Goal: Find contact information: Find contact information

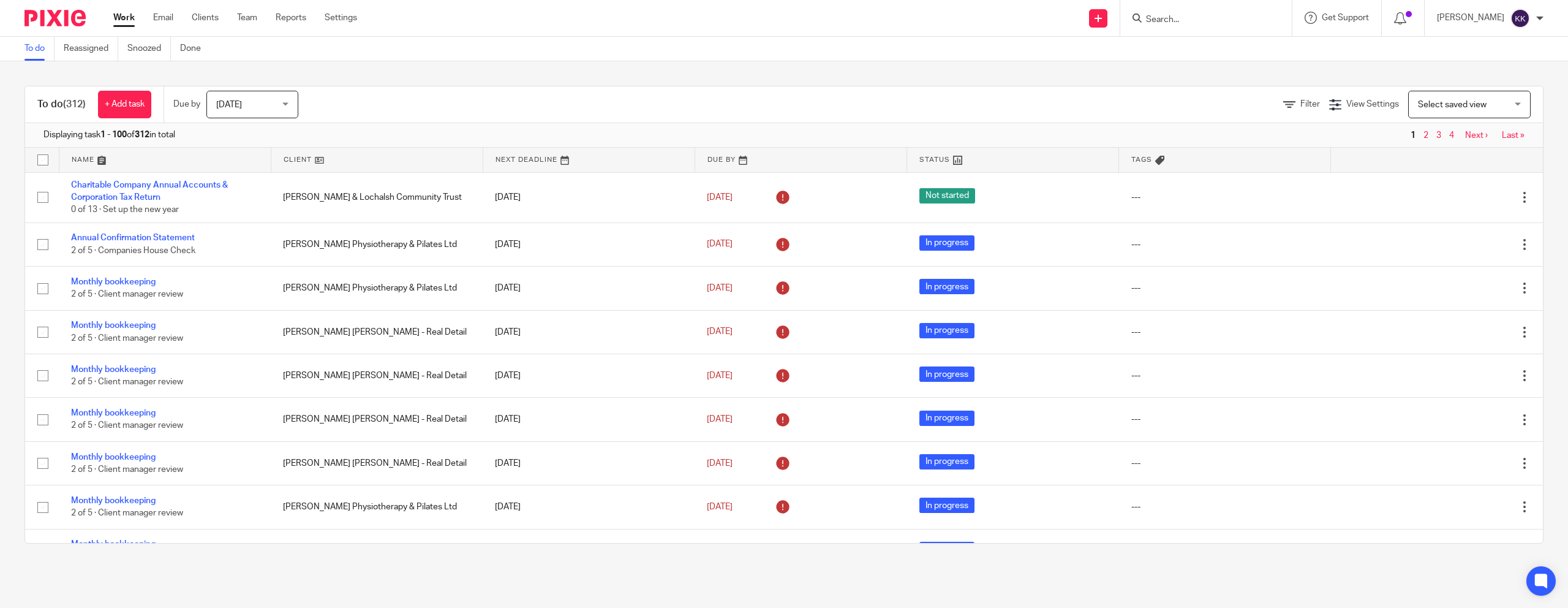
click at [1212, 19] on input "Search" at bounding box center [1200, 20] width 110 height 11
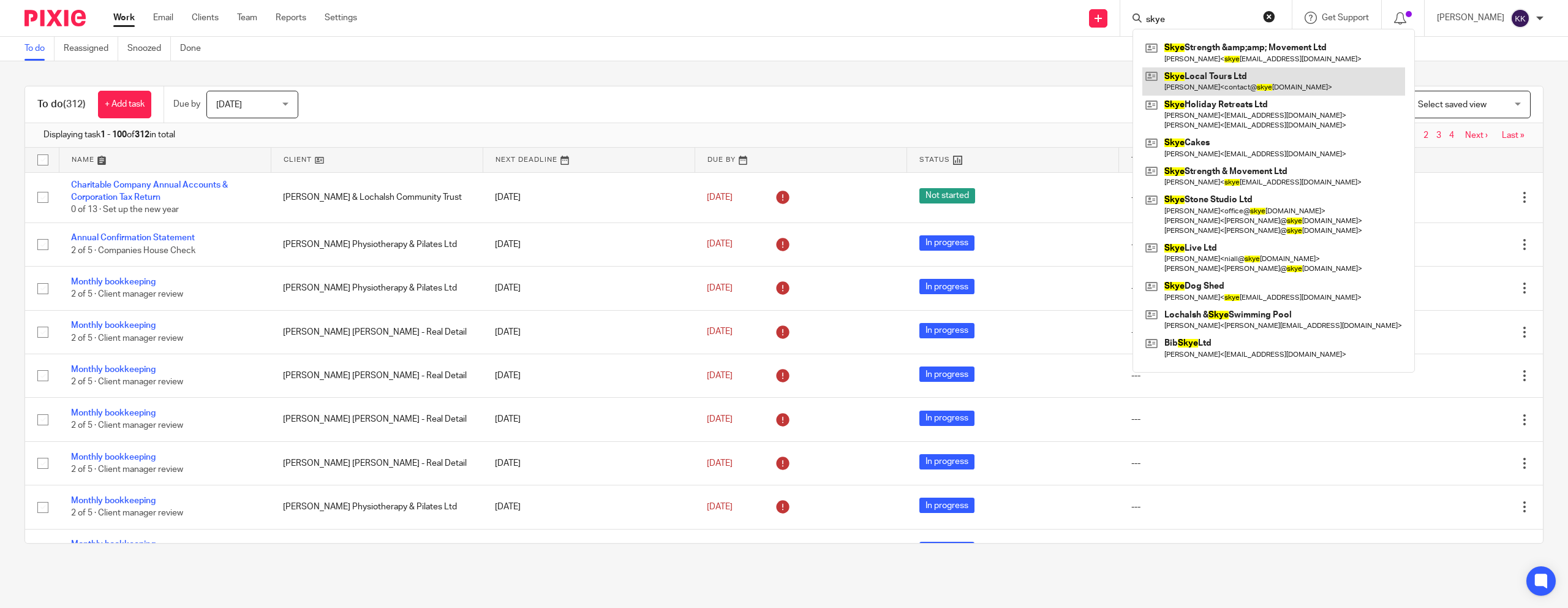
type input "skye"
click at [1226, 80] on link at bounding box center [1273, 82] width 263 height 28
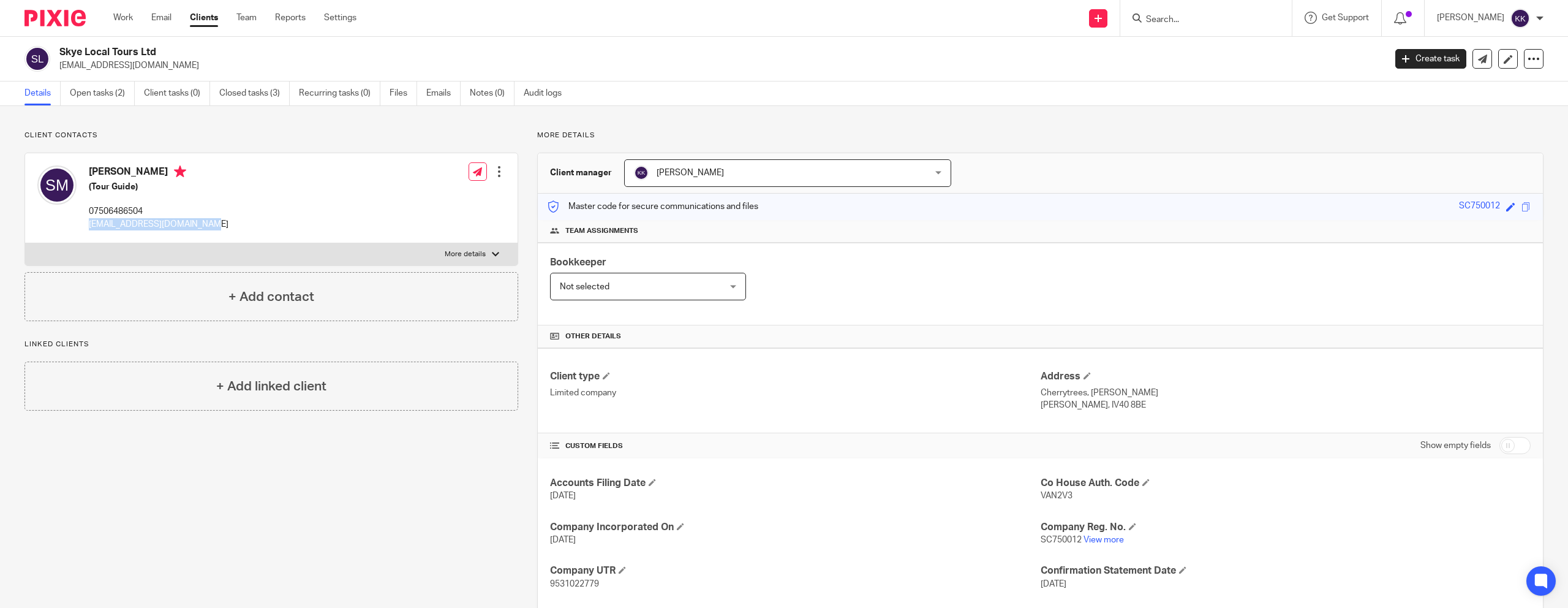
drag, startPoint x: 200, startPoint y: 226, endPoint x: 88, endPoint y: 227, distance: 112.0
click at [88, 227] on div "[PERSON_NAME] (Tour Guide) [PHONE_NUMBER] [EMAIL_ADDRESS][DOMAIN_NAME] Edit con…" at bounding box center [271, 198] width 492 height 90
copy p "[EMAIL_ADDRESS][DOMAIN_NAME]"
click at [212, 227] on div "[PERSON_NAME] (Tour Guide) [PHONE_NUMBER] [EMAIL_ADDRESS][DOMAIN_NAME] Edit con…" at bounding box center [271, 198] width 492 height 90
drag, startPoint x: 204, startPoint y: 225, endPoint x: 88, endPoint y: 225, distance: 116.0
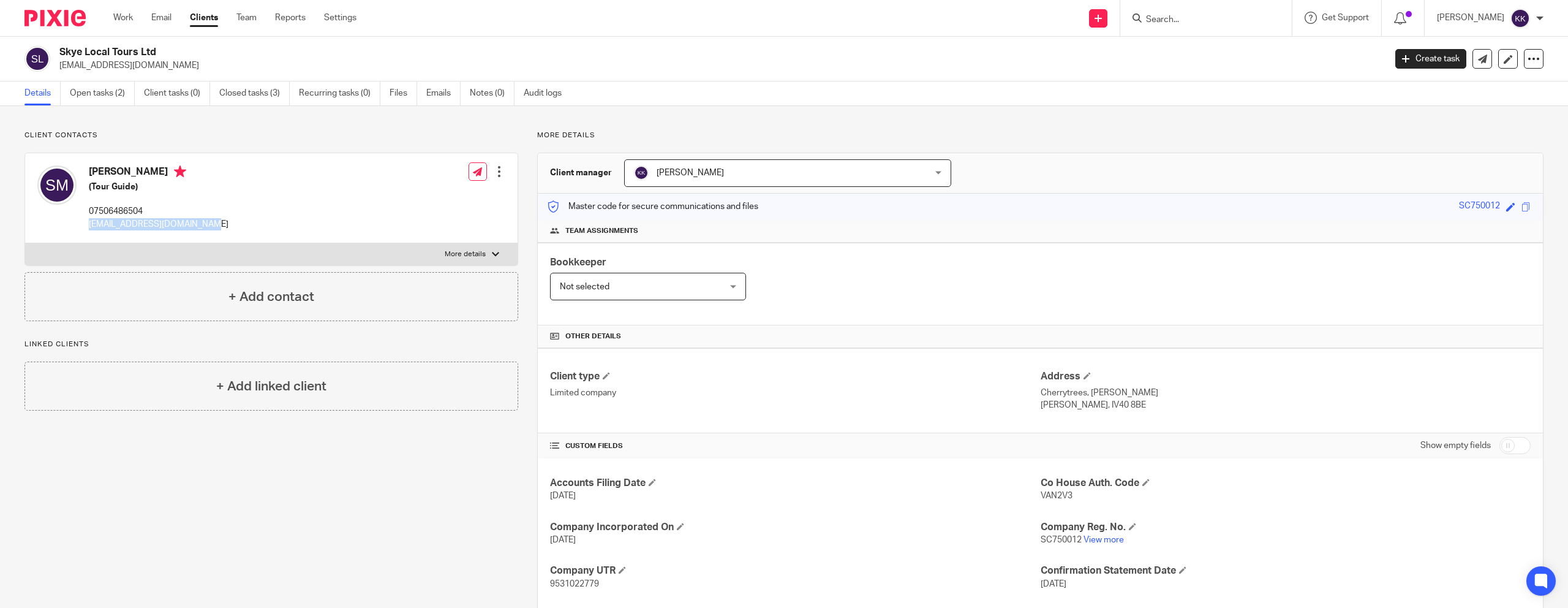
click at [88, 225] on div "[PERSON_NAME] (Tour Guide) [PHONE_NUMBER] [EMAIL_ADDRESS][DOMAIN_NAME] Edit con…" at bounding box center [271, 198] width 492 height 90
copy p "[EMAIL_ADDRESS][DOMAIN_NAME]"
drag, startPoint x: 194, startPoint y: 230, endPoint x: 204, endPoint y: 228, distance: 10.2
click at [194, 230] on p "[EMAIL_ADDRESS][DOMAIN_NAME]" at bounding box center [158, 224] width 139 height 13
drag, startPoint x: 204, startPoint y: 227, endPoint x: 83, endPoint y: 226, distance: 121.0
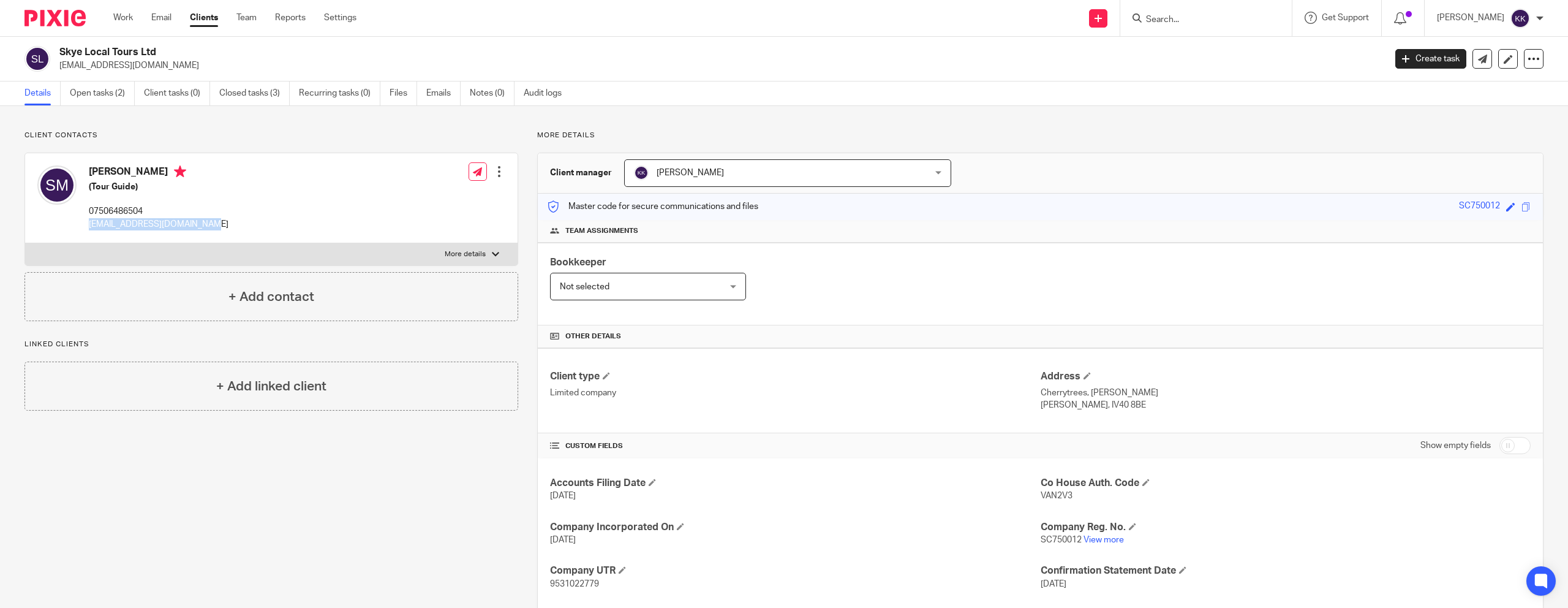
click at [84, 226] on div "[PERSON_NAME] (Tour Guide) [PHONE_NUMBER] [EMAIL_ADDRESS][DOMAIN_NAME] Edit con…" at bounding box center [271, 198] width 492 height 90
copy p "[EMAIL_ADDRESS][DOMAIN_NAME]"
